Goal: Transaction & Acquisition: Book appointment/travel/reservation

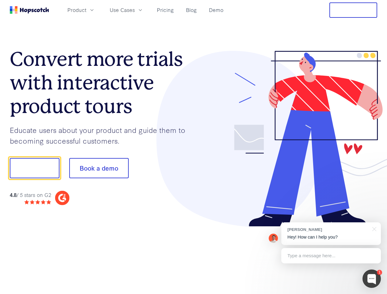
click at [194, 147] on div at bounding box center [286, 139] width 184 height 176
click at [86, 10] on span "Product" at bounding box center [76, 10] width 19 height 8
click at [135, 10] on span "Use Cases" at bounding box center [122, 10] width 25 height 8
click at [354, 10] on button "Free Trial" at bounding box center [354, 9] width 48 height 15
click at [34, 168] on button "Show me!" at bounding box center [35, 168] width 50 height 20
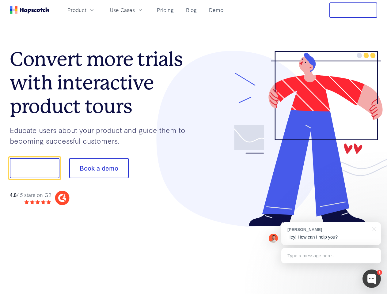
click at [99, 168] on button "Book a demo" at bounding box center [98, 168] width 59 height 20
click at [372, 279] on div at bounding box center [372, 279] width 18 height 18
click at [331, 234] on div "[PERSON_NAME] Hey! How can I help you?" at bounding box center [332, 234] width 100 height 23
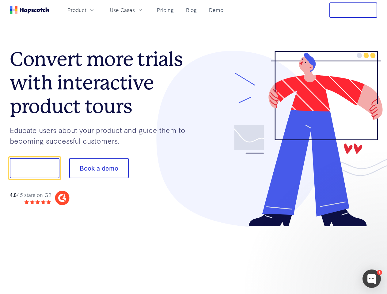
click at [373, 229] on div at bounding box center [323, 208] width 115 height 122
click at [331, 256] on div at bounding box center [323, 208] width 115 height 122
